Goal: Task Accomplishment & Management: Use online tool/utility

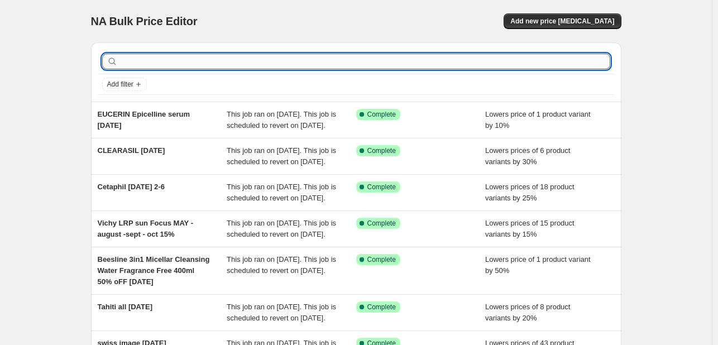
click at [444, 68] on input "text" at bounding box center [365, 62] width 490 height 16
type input "pierre"
